Goal: Task Accomplishment & Management: Manage account settings

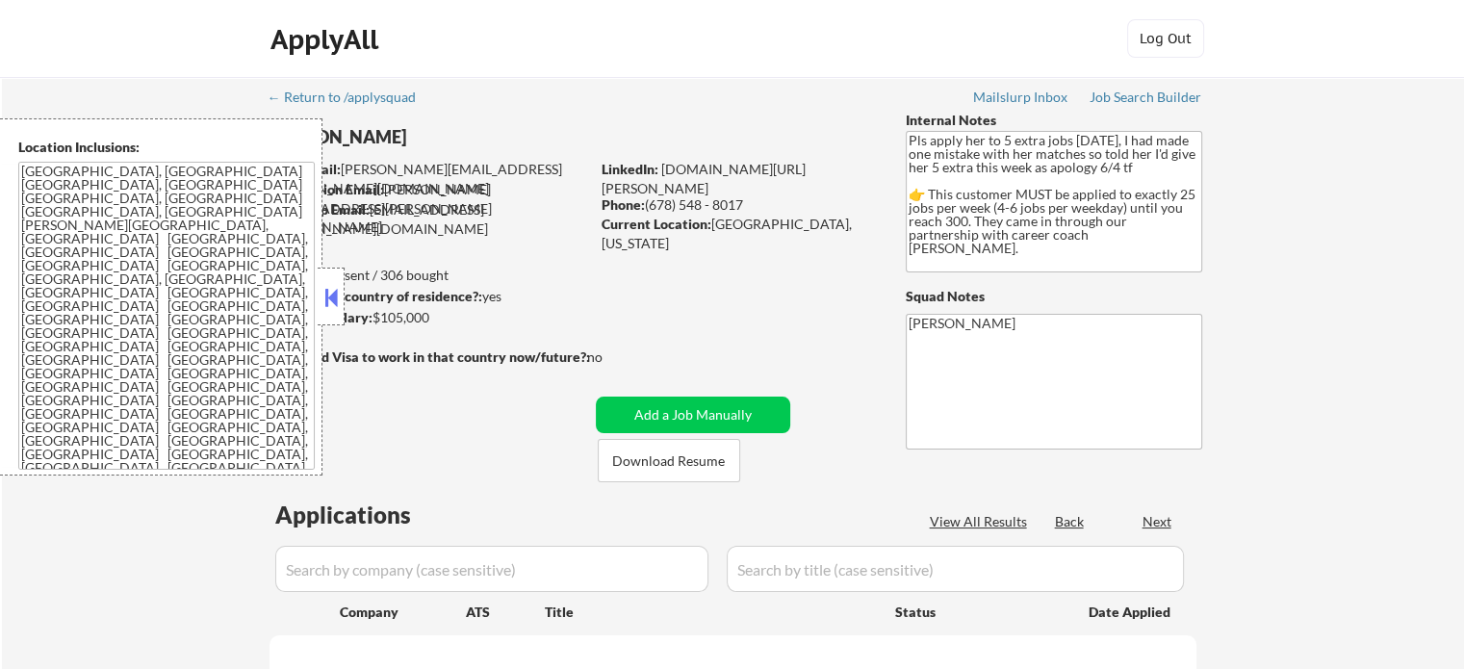
select select ""pending""
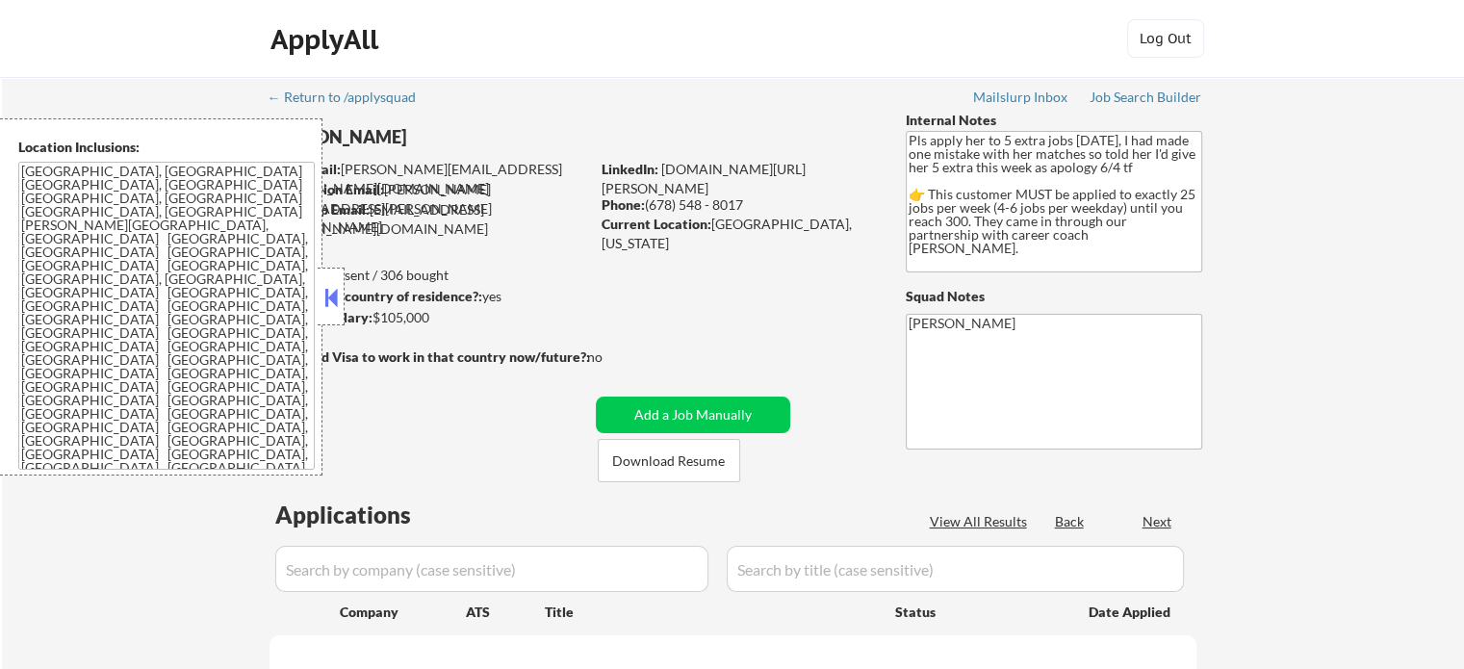
select select ""pending""
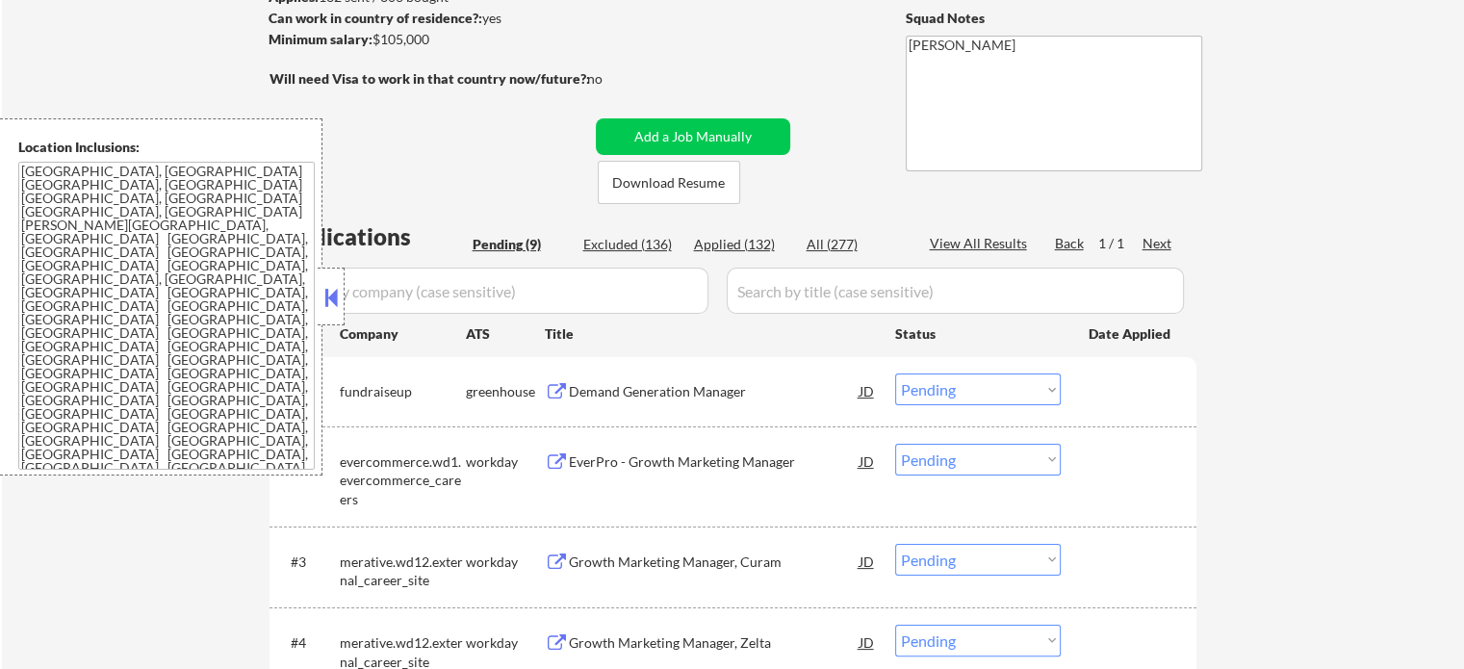
scroll to position [289, 0]
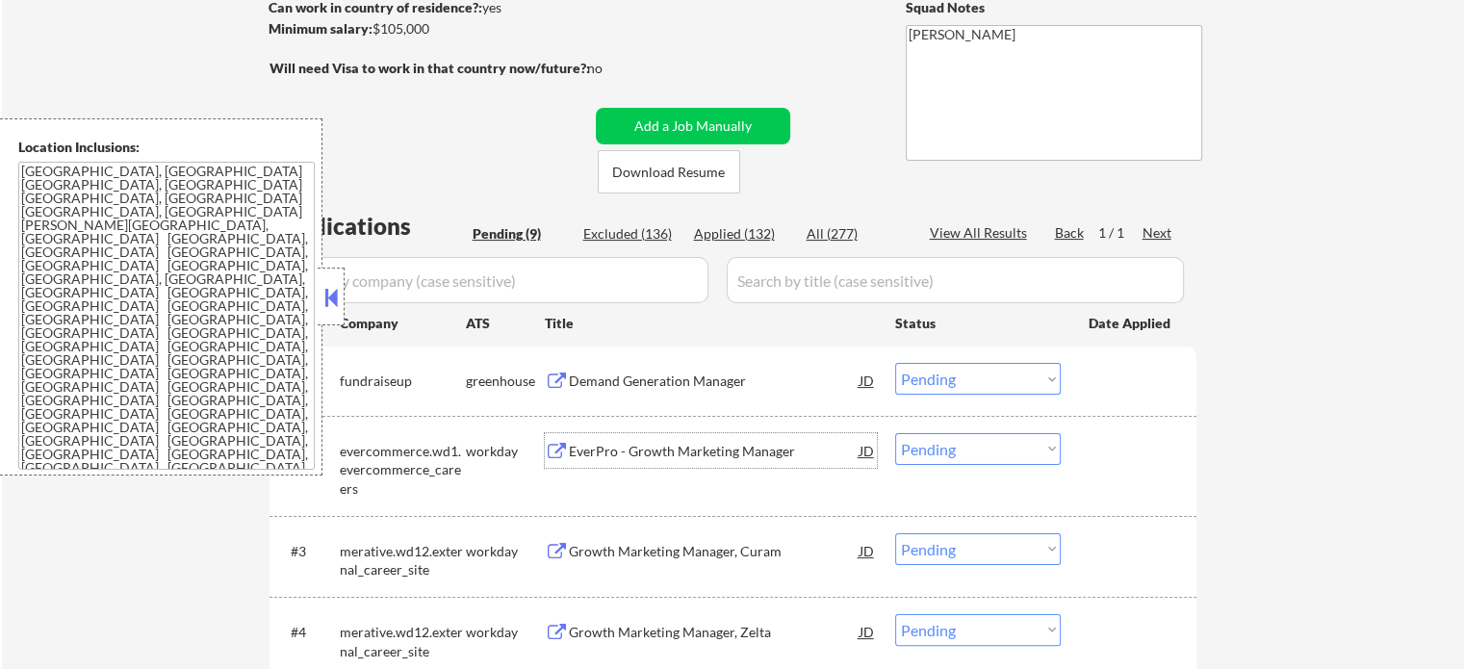
click at [617, 442] on div "EverPro - Growth Marketing Manager" at bounding box center [714, 451] width 291 height 19
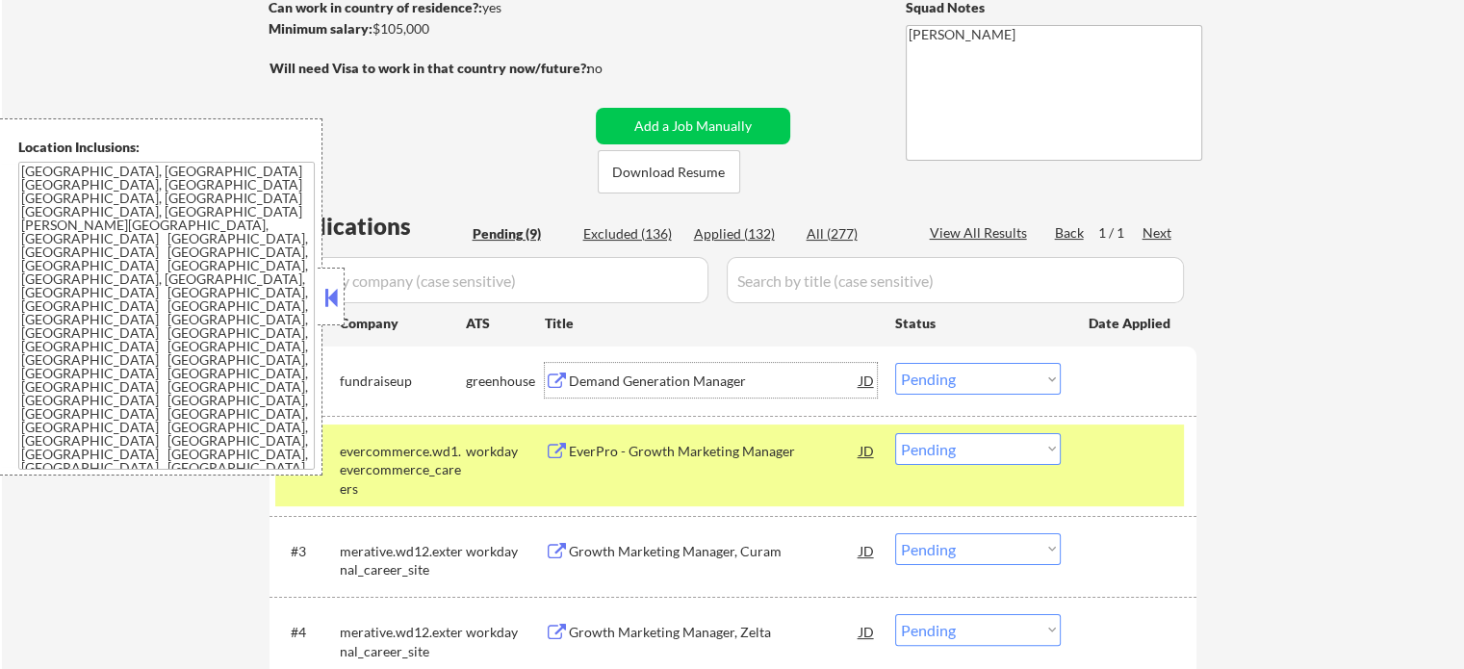
click at [641, 392] on div "Demand Generation Manager" at bounding box center [714, 380] width 291 height 35
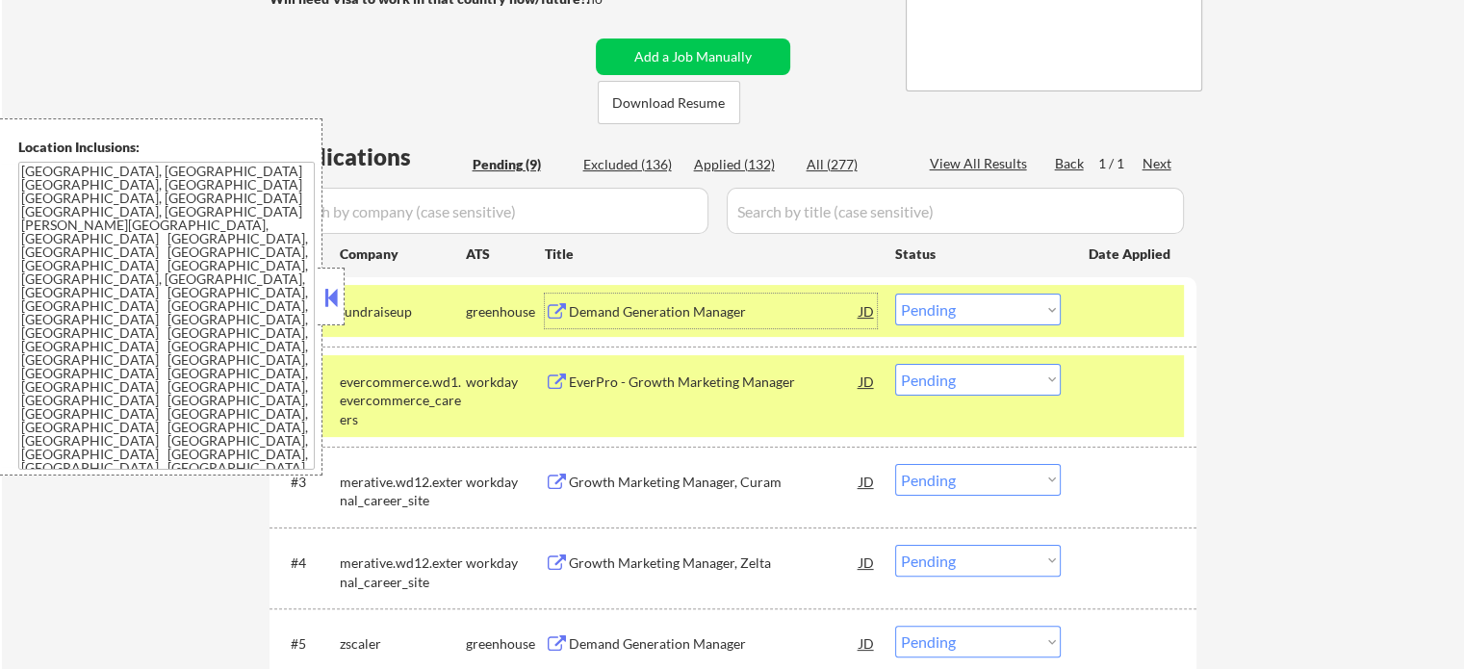
scroll to position [385, 0]
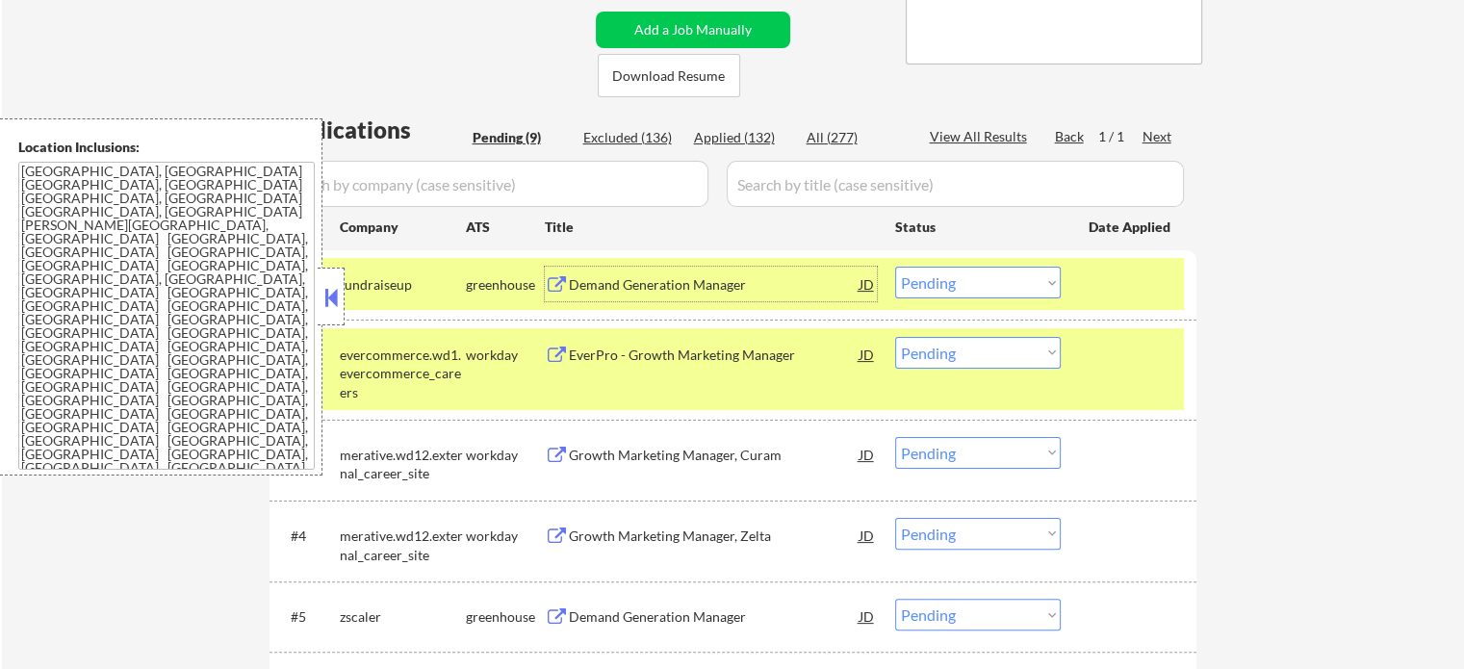
click at [1118, 375] on div "#2 evercommerce.wd1.evercommerce_careers workday EverPro - Growth Marketing Man…" at bounding box center [729, 369] width 909 height 83
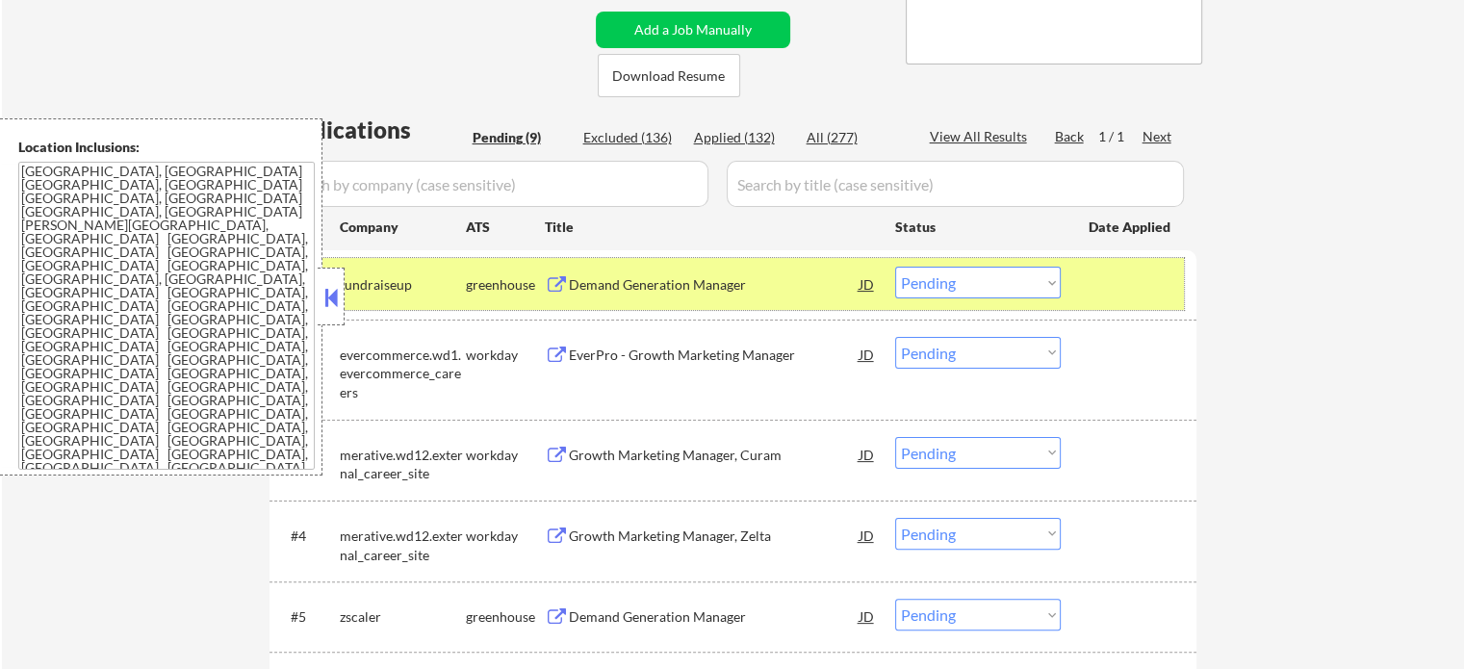
click at [1105, 302] on div "#1 fundraiseup greenhouse Demand Generation Manager JD Choose an option... Pend…" at bounding box center [729, 284] width 909 height 52
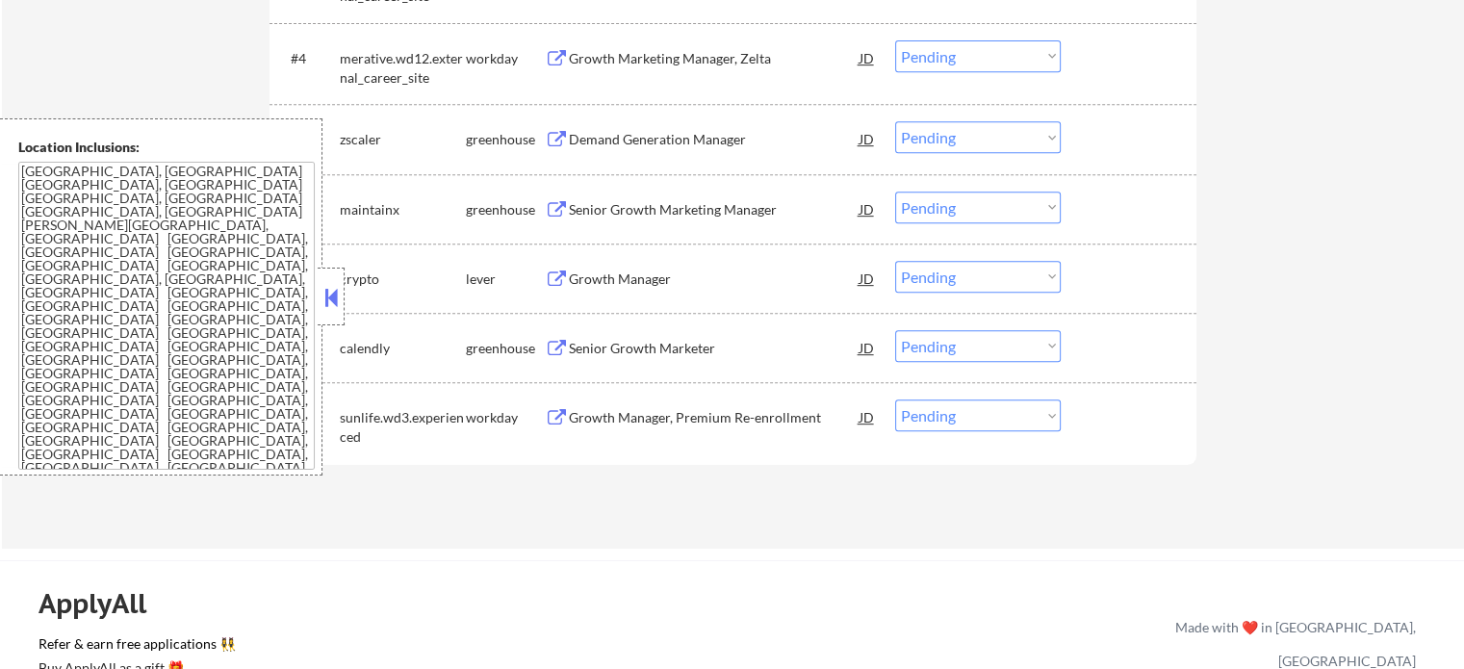
scroll to position [866, 0]
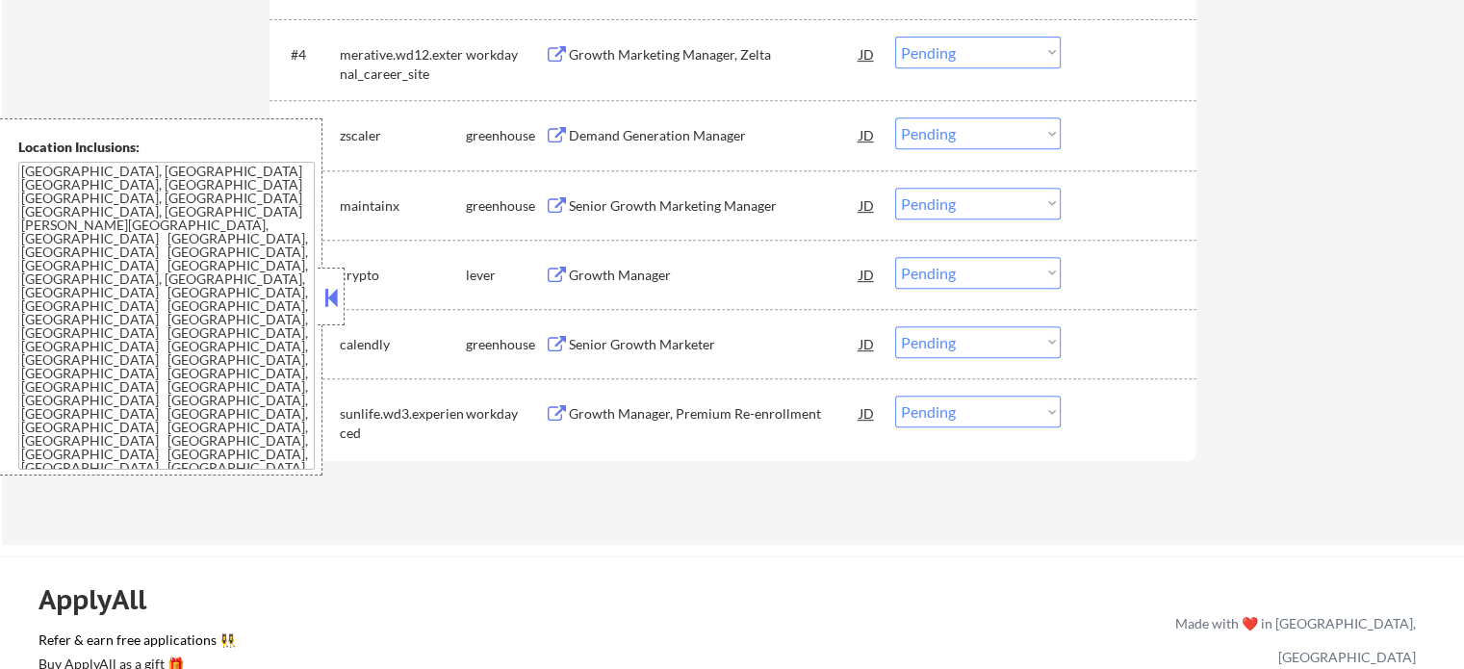
click at [659, 415] on div "Growth Manager, Premium Re-enrollment" at bounding box center [714, 413] width 291 height 19
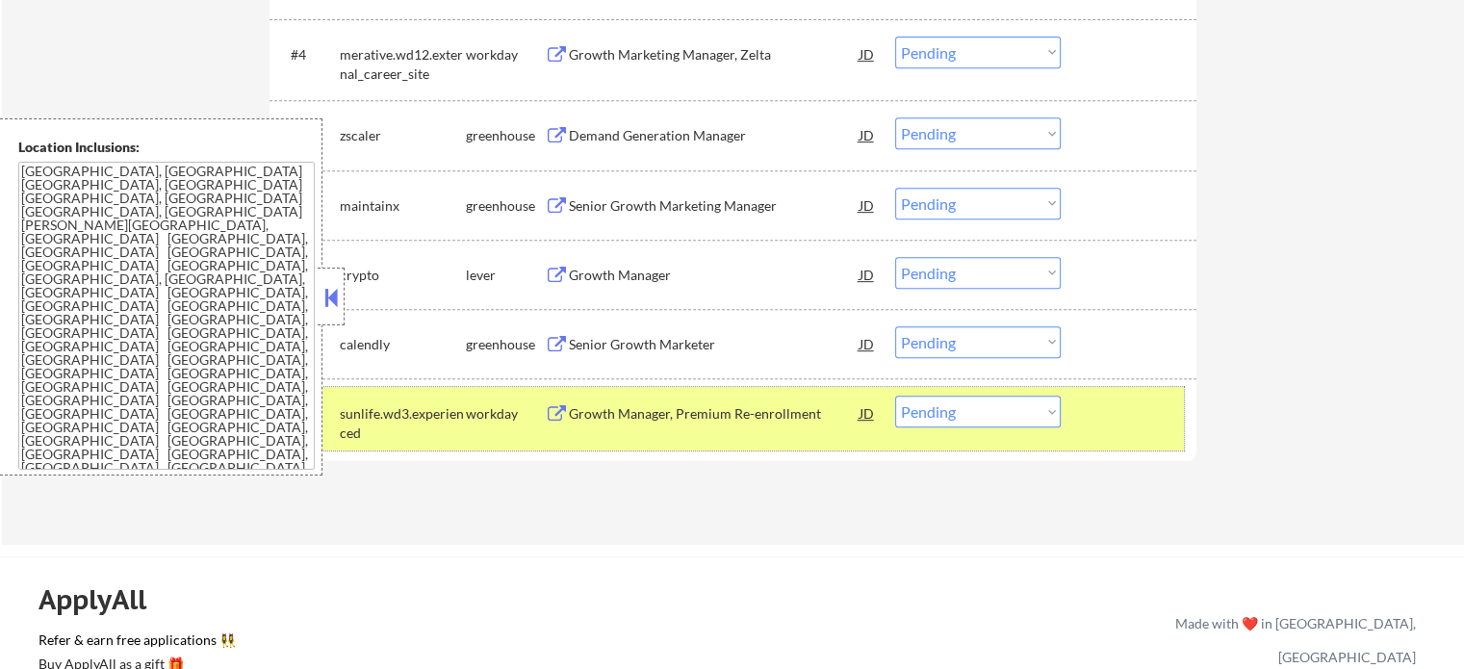
click at [1156, 408] on div at bounding box center [1131, 413] width 85 height 35
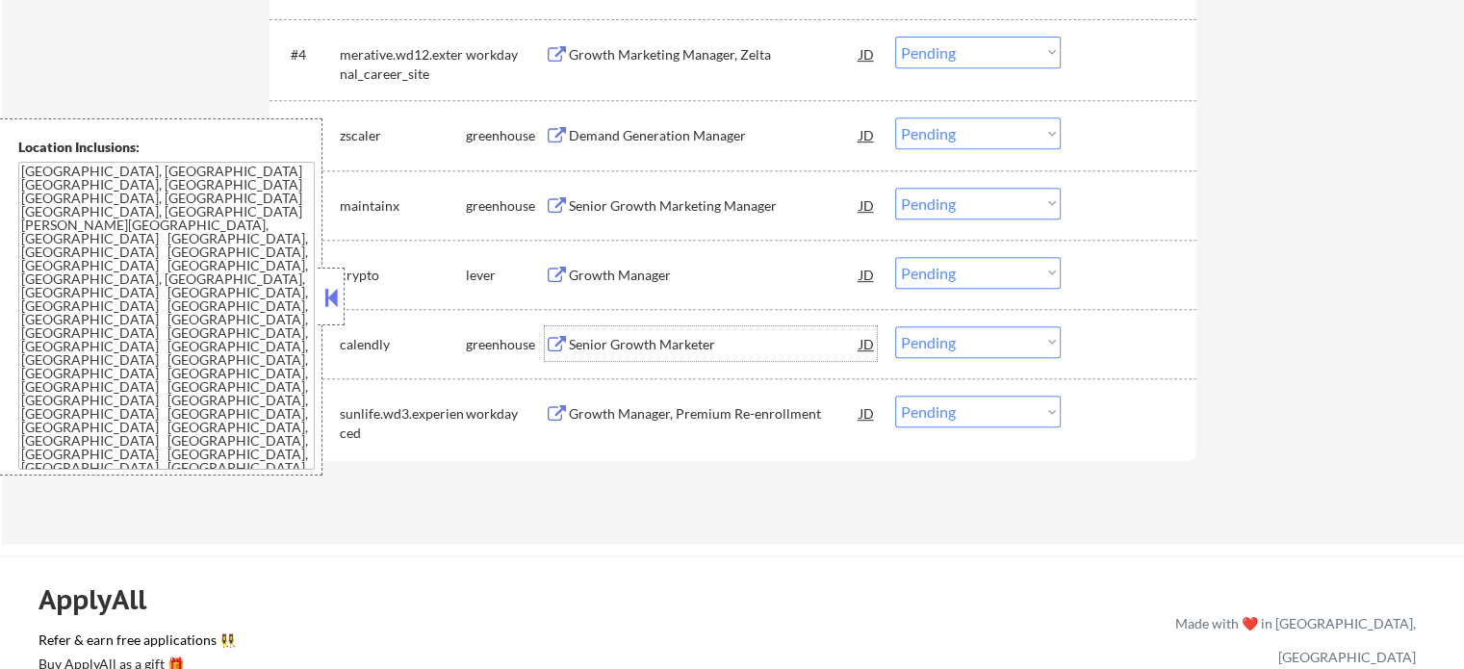
click at [655, 335] on div "Senior Growth Marketer" at bounding box center [714, 344] width 291 height 19
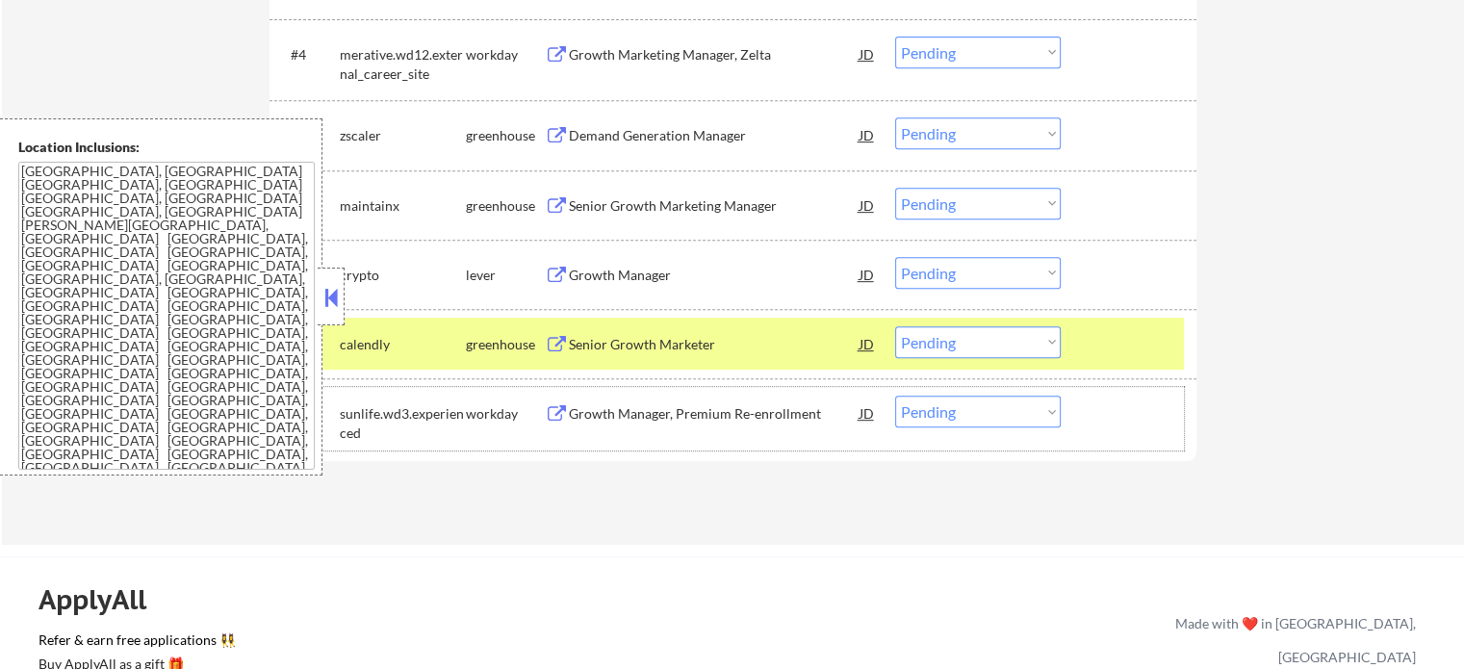
click at [1132, 401] on div at bounding box center [1131, 413] width 85 height 35
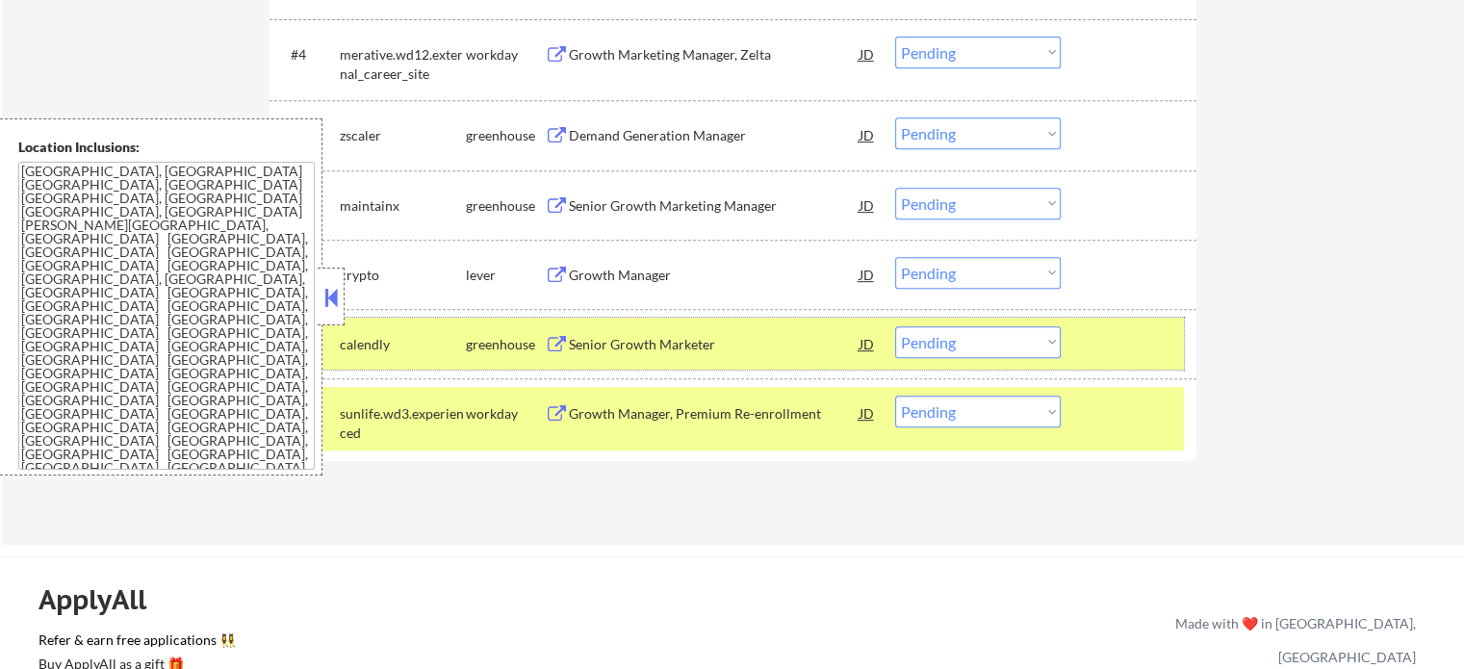
click at [1136, 348] on div at bounding box center [1131, 343] width 85 height 35
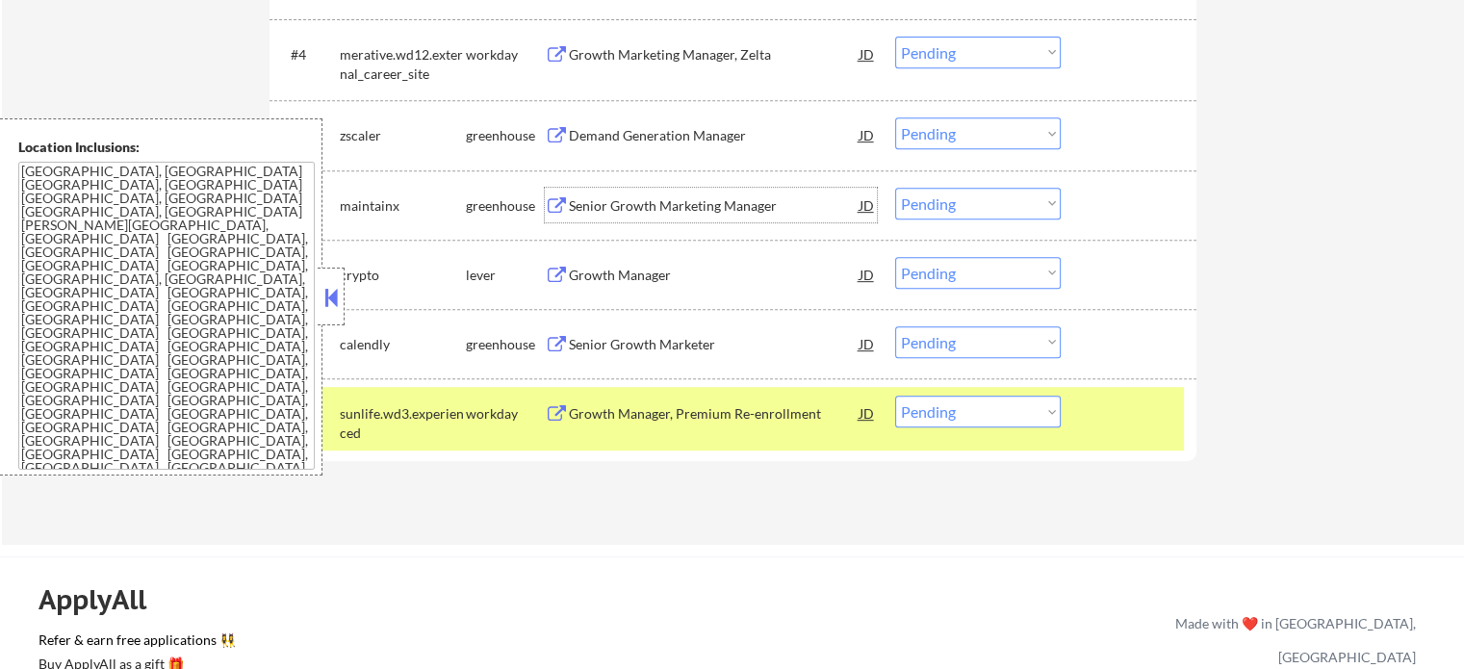
click at [666, 216] on div "Senior Growth Marketing Manager" at bounding box center [714, 205] width 291 height 35
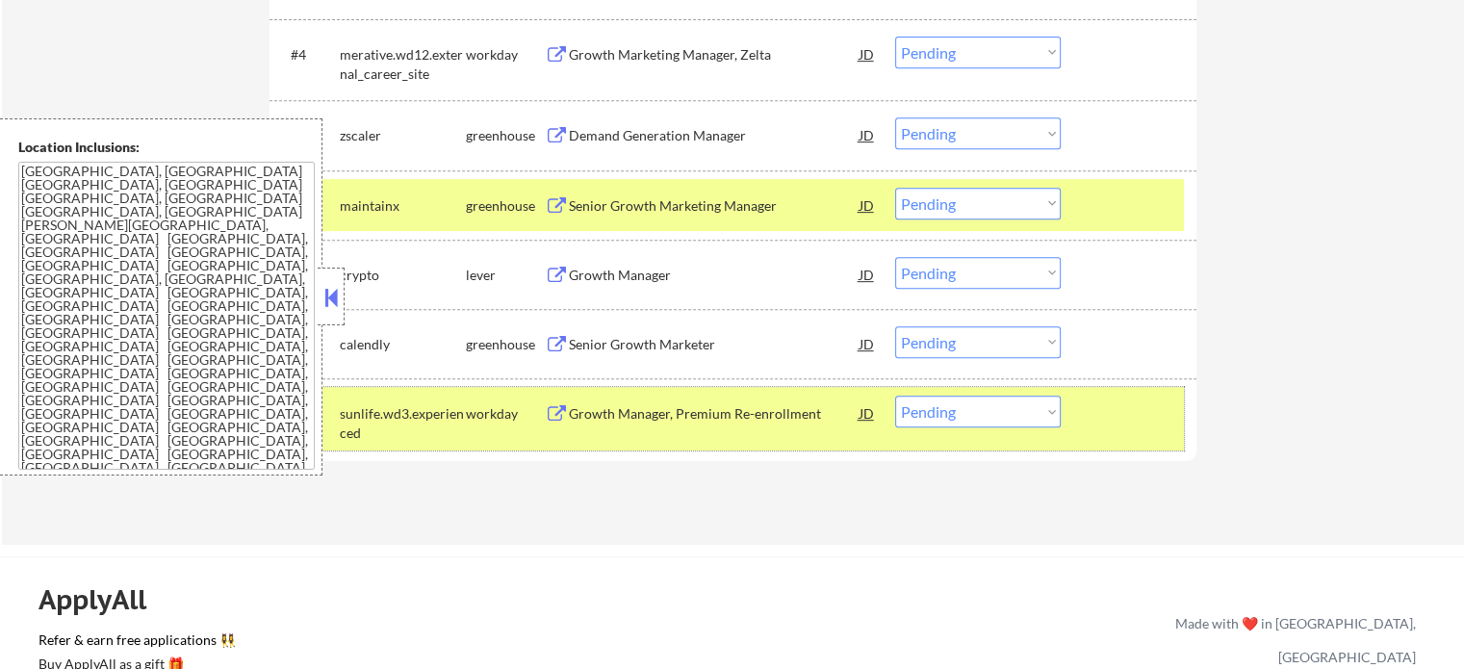
click at [1154, 412] on div at bounding box center [1131, 413] width 85 height 35
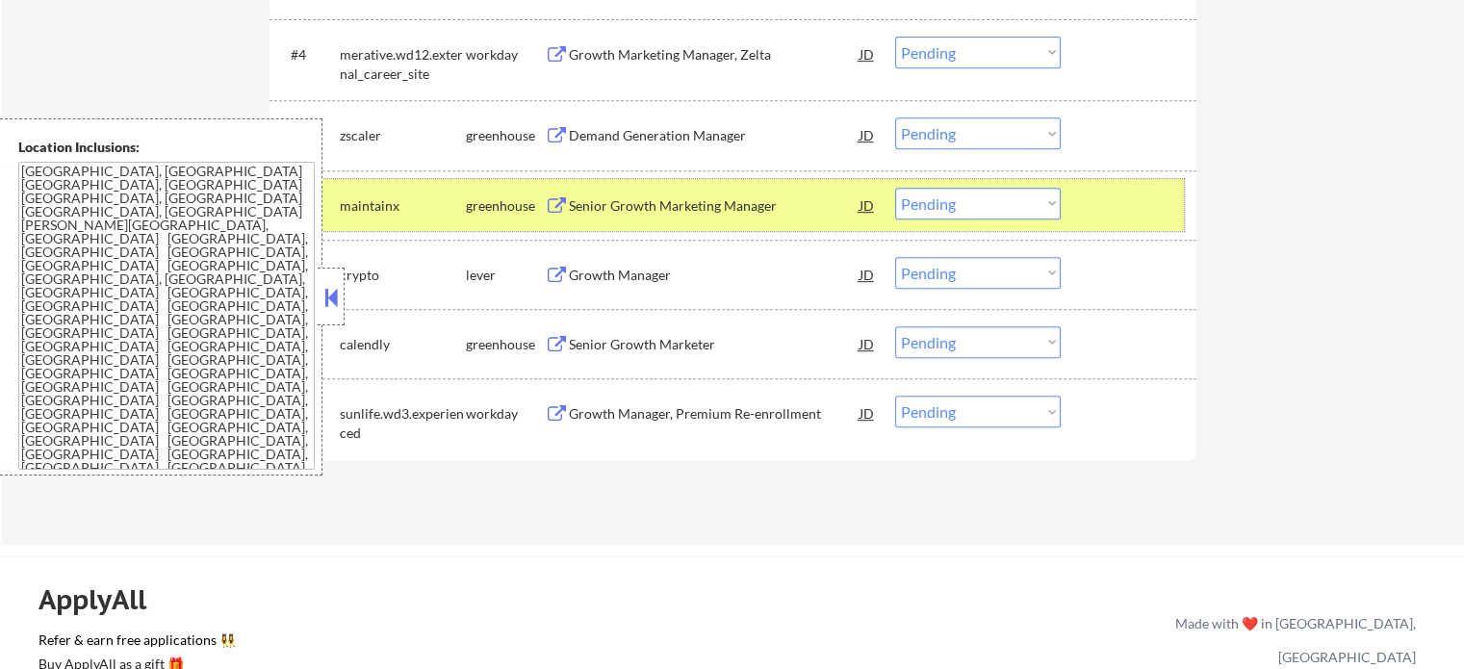
click at [1097, 196] on div at bounding box center [1131, 205] width 85 height 35
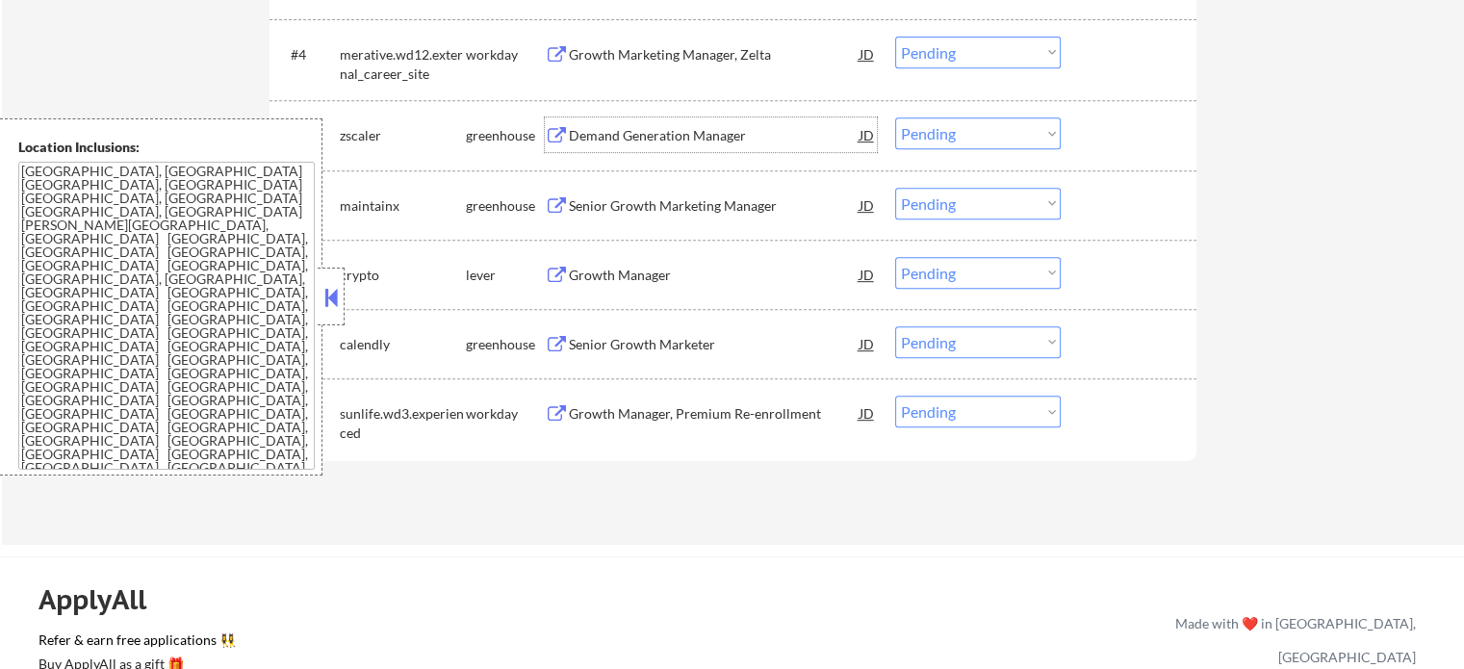
click at [715, 133] on div "Demand Generation Manager" at bounding box center [714, 135] width 291 height 19
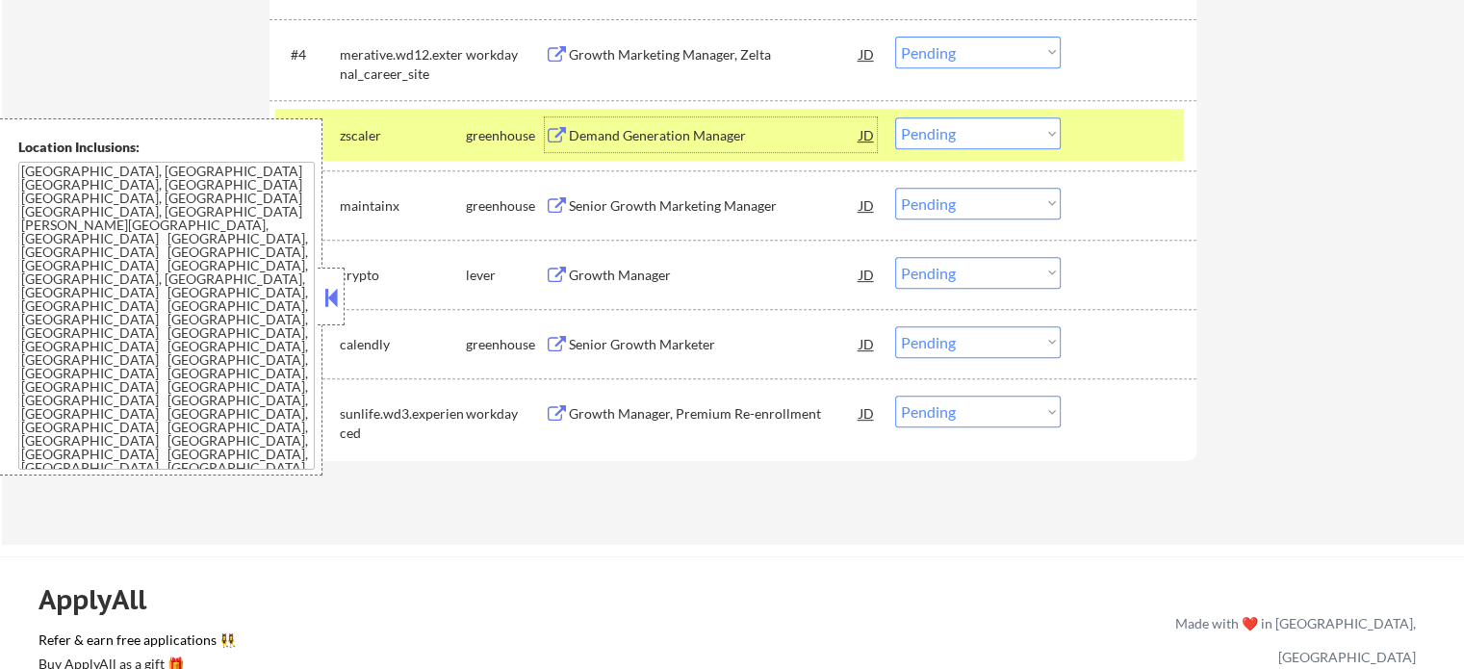
click at [932, 138] on select "Choose an option... Pending Applied Excluded (Questions) Excluded (Expired) Exc…" at bounding box center [978, 133] width 166 height 32
click at [895, 117] on select "Choose an option... Pending Applied Excluded (Questions) Excluded (Expired) Exc…" at bounding box center [978, 133] width 166 height 32
click at [1086, 118] on div "#5 zscaler greenhouse Demand Generation Manager JD Choose an option... Pending …" at bounding box center [729, 135] width 909 height 52
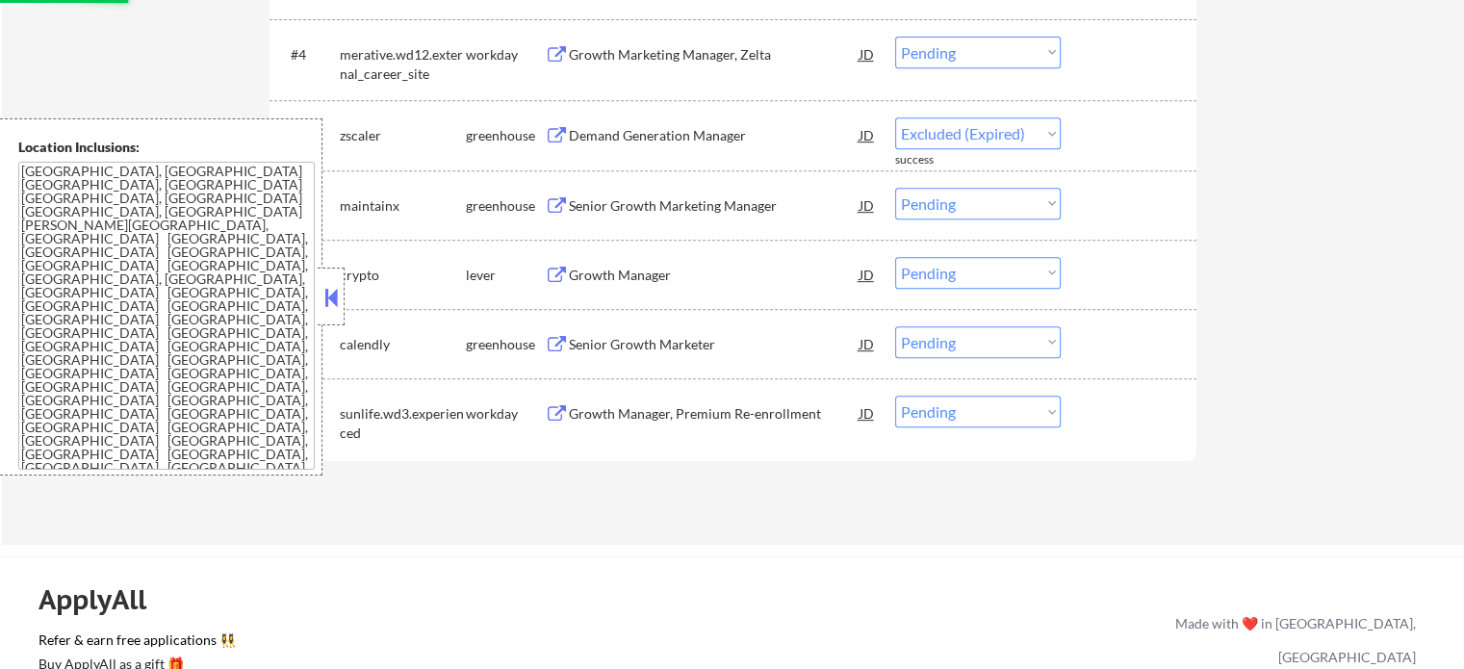
select select ""pending""
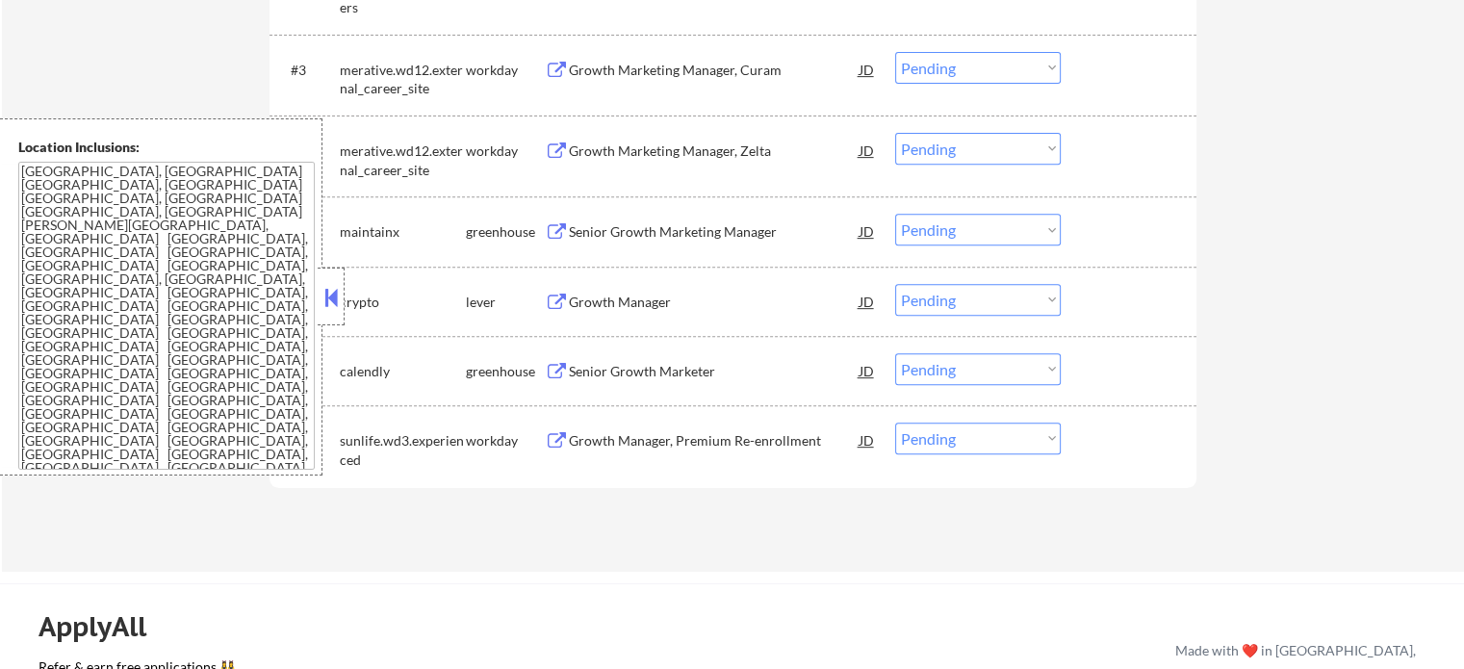
scroll to position [674, 0]
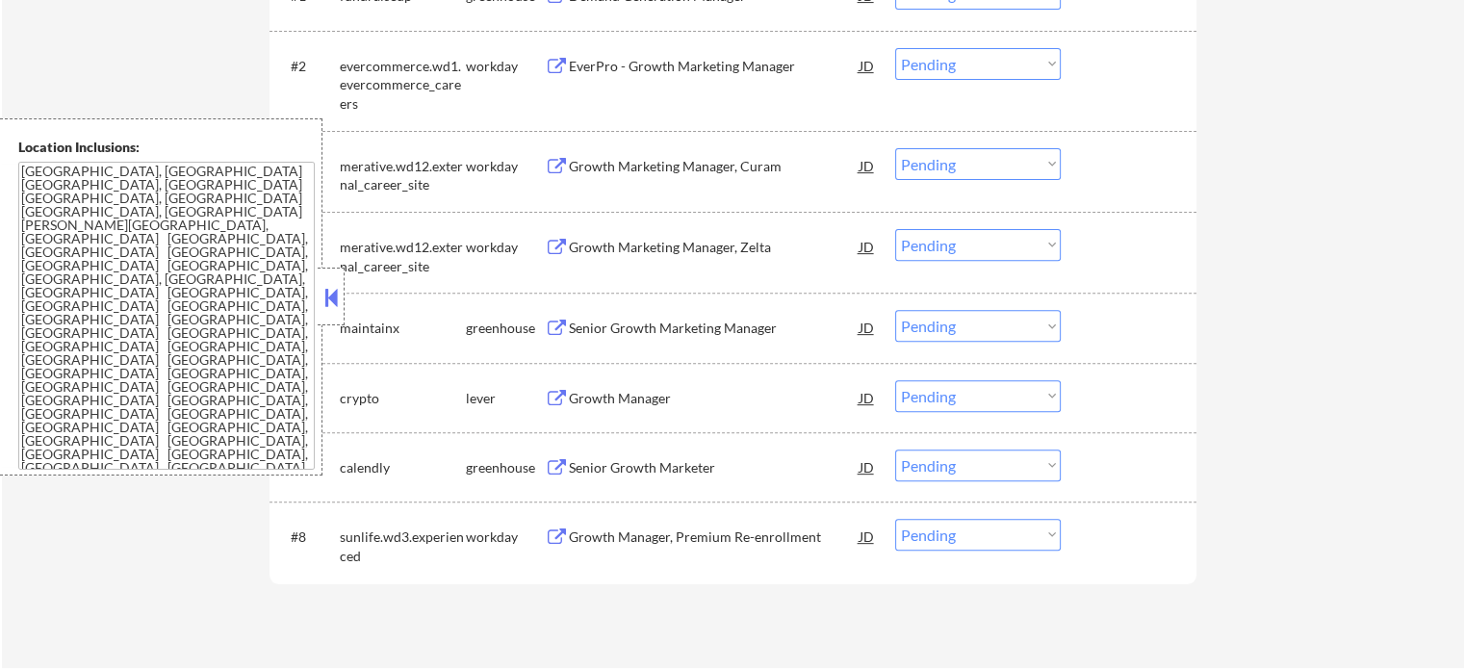
click at [632, 161] on div "Growth Marketing Manager, Curam" at bounding box center [714, 166] width 291 height 19
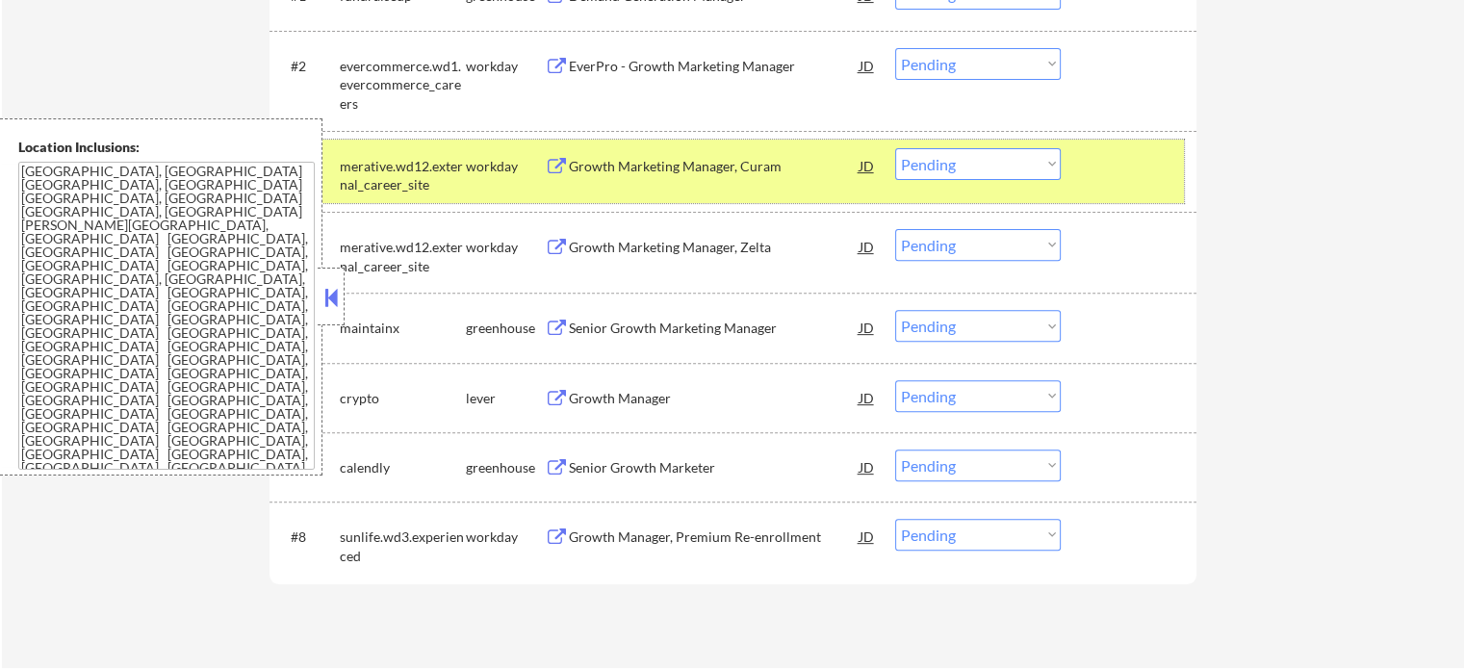
drag, startPoint x: 1096, startPoint y: 149, endPoint x: 1023, endPoint y: 154, distance: 72.4
